Goal: Task Accomplishment & Management: Use online tool/utility

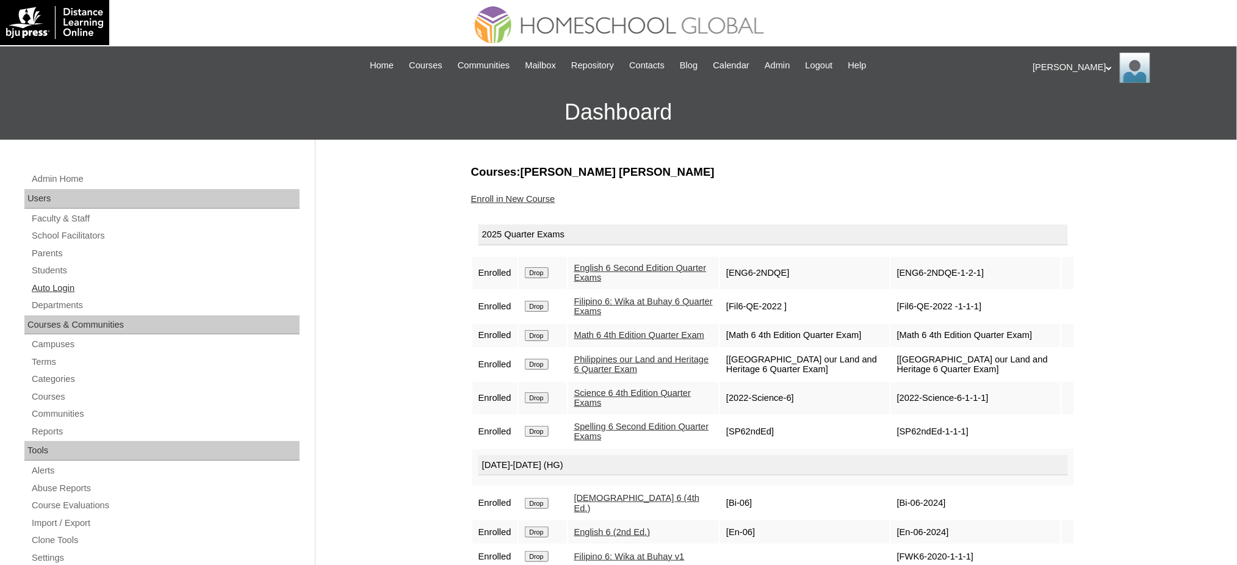
click at [62, 282] on link "Auto Login" at bounding box center [165, 288] width 269 height 15
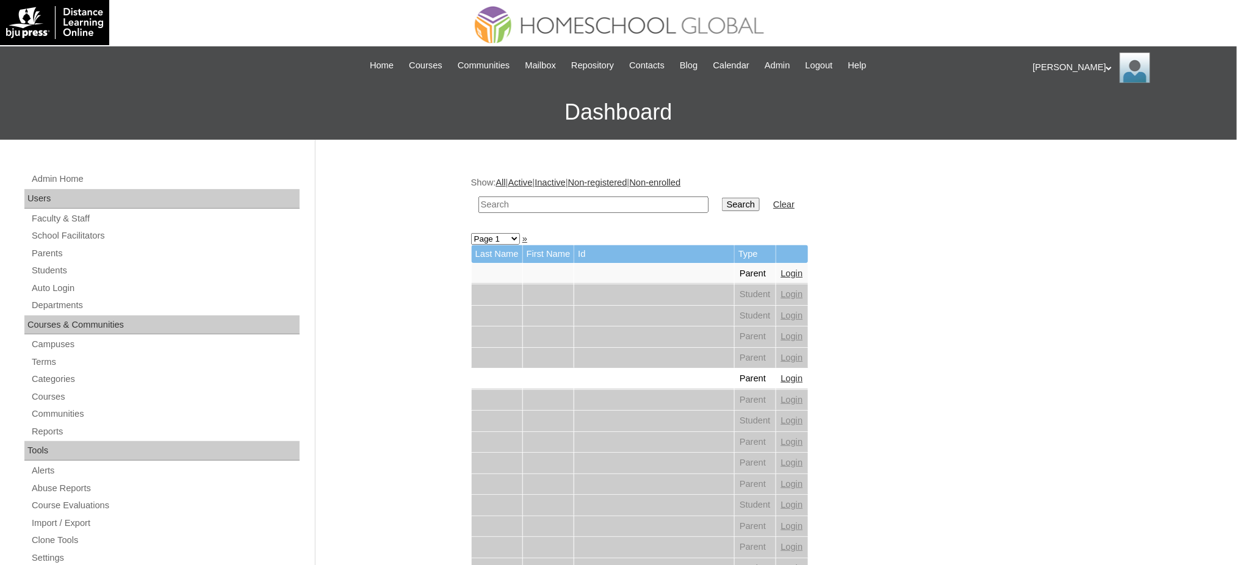
click at [498, 200] on input "text" at bounding box center [593, 204] width 230 height 16
type input "david carl"
click at [722, 198] on input "Search" at bounding box center [741, 204] width 38 height 13
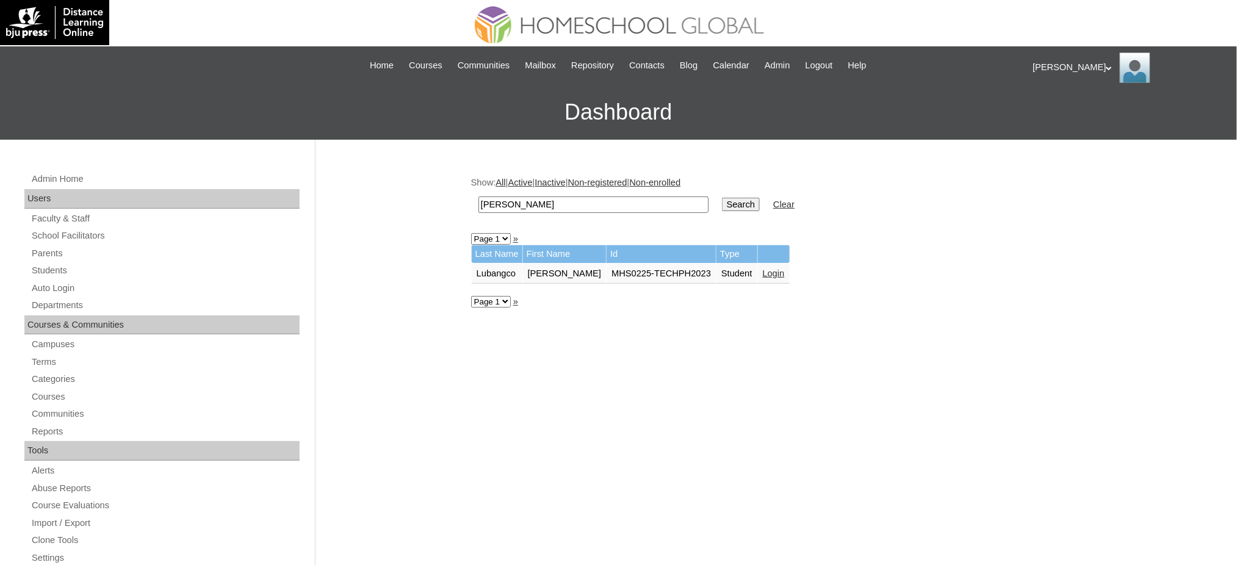
click at [763, 268] on link "Login" at bounding box center [774, 273] width 22 height 10
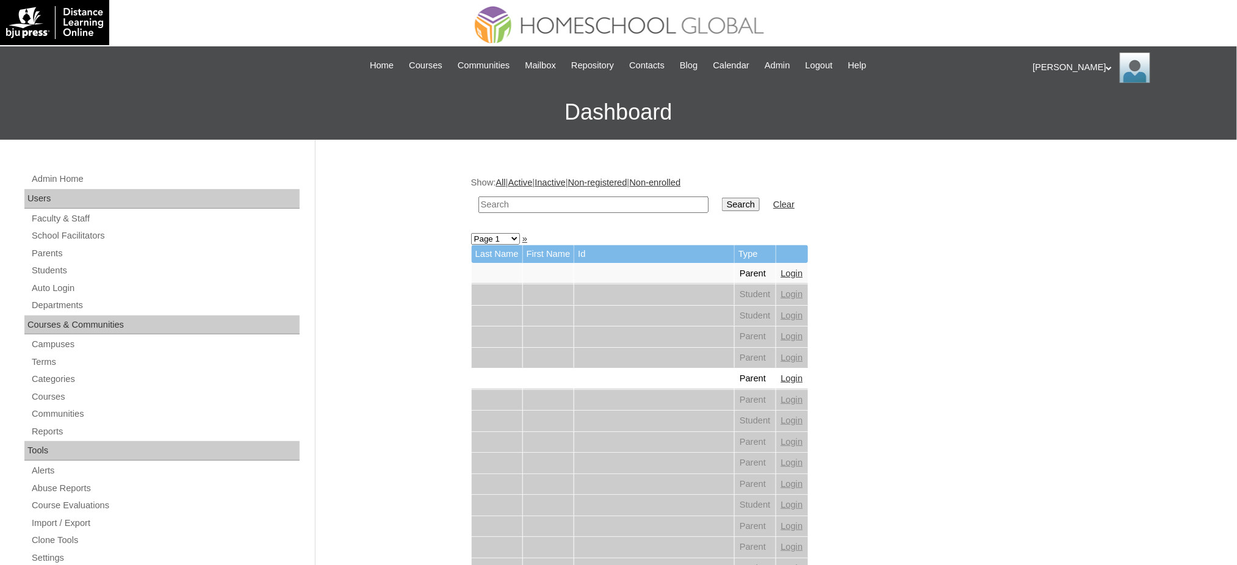
click at [525, 206] on input "text" at bounding box center [593, 204] width 230 height 16
paste input "[PERSON_NAME]"
type input "[PERSON_NAME]"
click at [722, 204] on input "Search" at bounding box center [741, 204] width 38 height 13
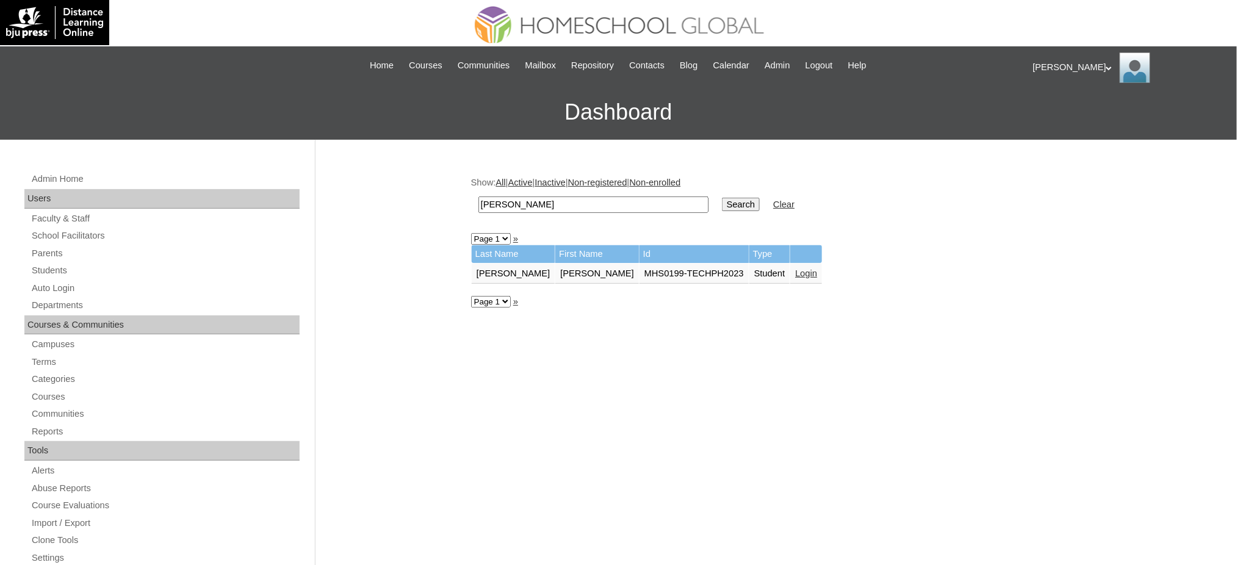
click at [795, 268] on link "Login" at bounding box center [806, 273] width 22 height 10
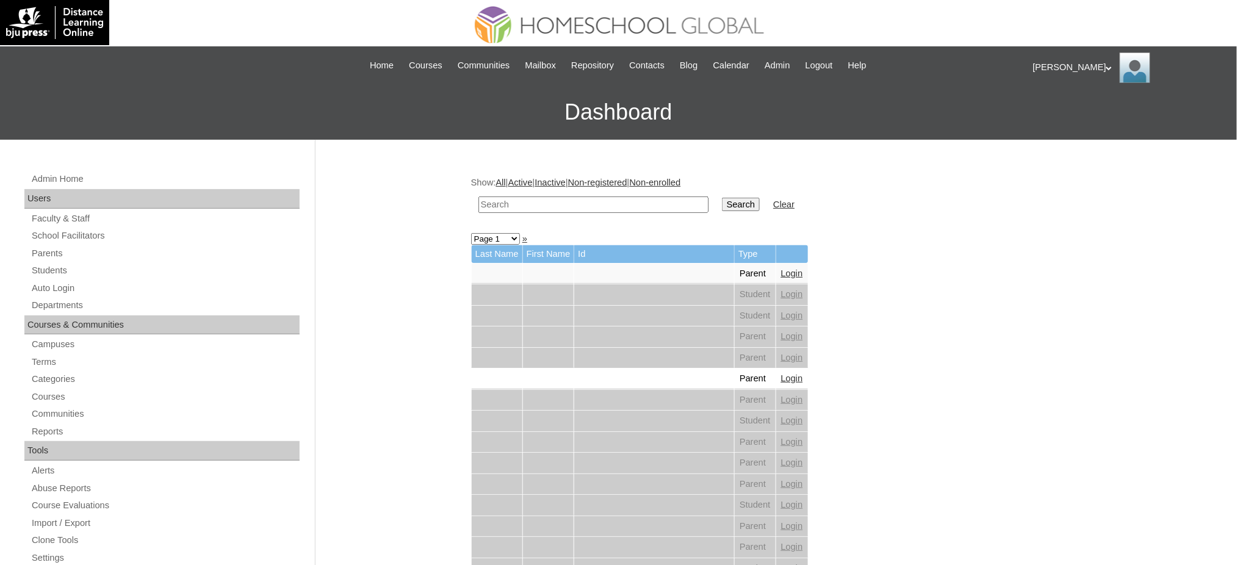
click at [551, 198] on input "text" at bounding box center [593, 204] width 230 height 16
paste input "Raele Cariana"
type input "Raele Cariana"
drag, startPoint x: 686, startPoint y: 204, endPoint x: 671, endPoint y: 176, distance: 31.9
click at [722, 204] on input "Search" at bounding box center [741, 204] width 38 height 13
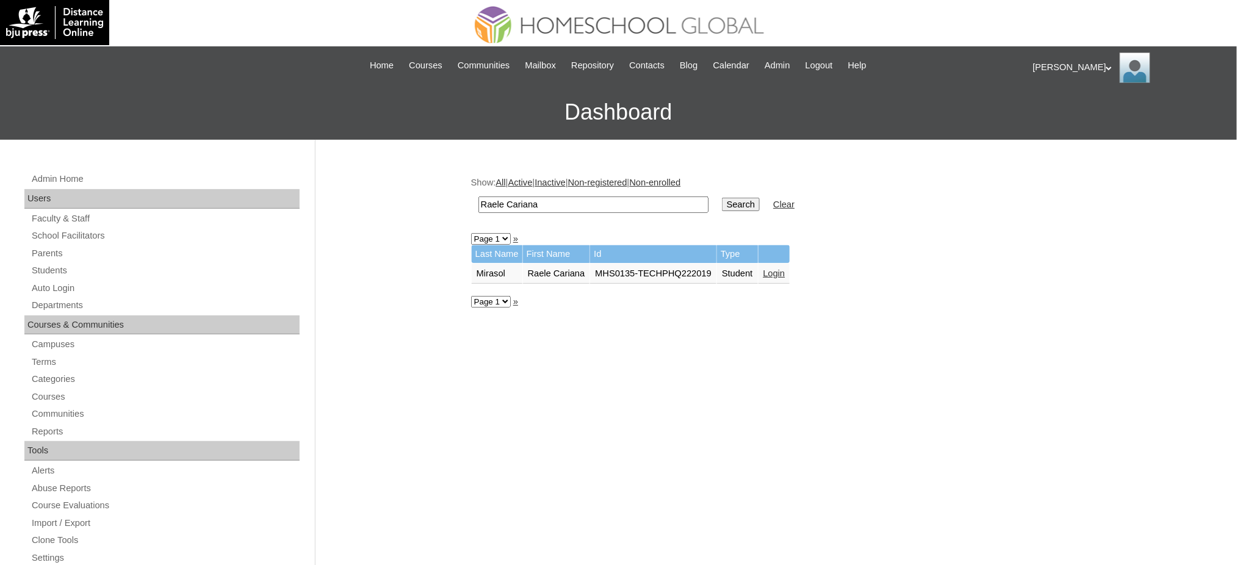
click at [773, 268] on link "Login" at bounding box center [774, 273] width 22 height 10
